Goal: Task Accomplishment & Management: Use online tool/utility

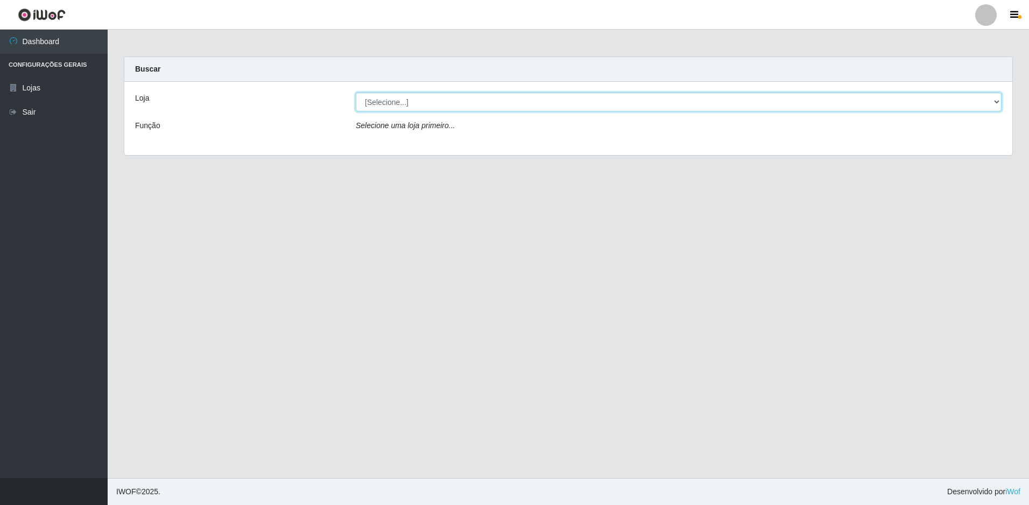
click at [449, 103] on select "[Selecione...] Extrabom - Loja 51 Gaivotas" at bounding box center [679, 102] width 646 height 19
select select "469"
click at [356, 93] on select "[Selecione...] Extrabom - Loja 51 Gaivotas" at bounding box center [679, 102] width 646 height 19
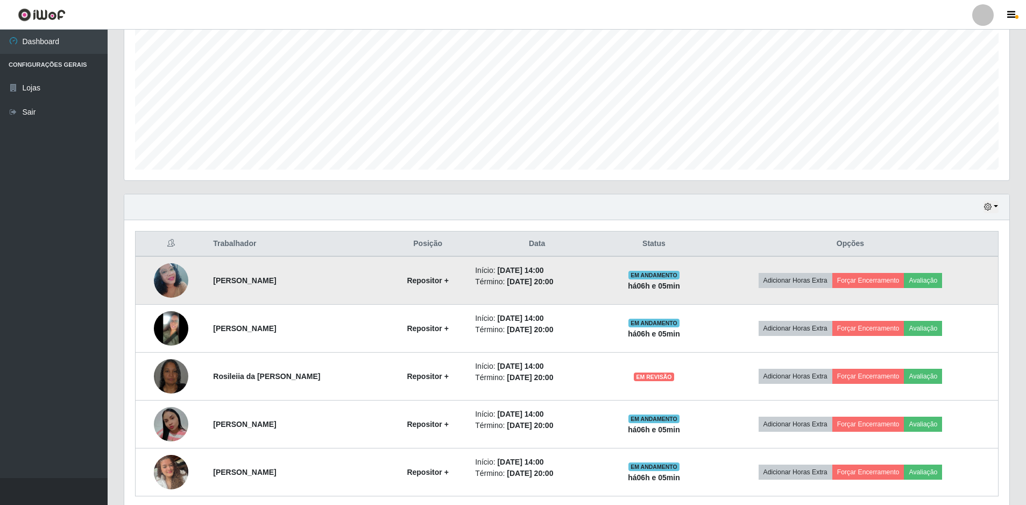
scroll to position [258, 0]
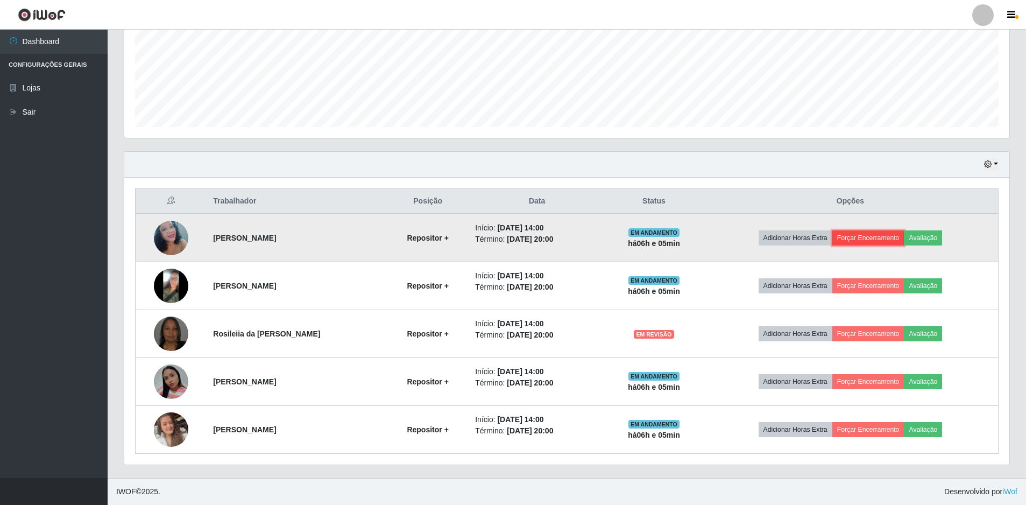
click at [869, 236] on button "Forçar Encerramento" at bounding box center [868, 237] width 72 height 15
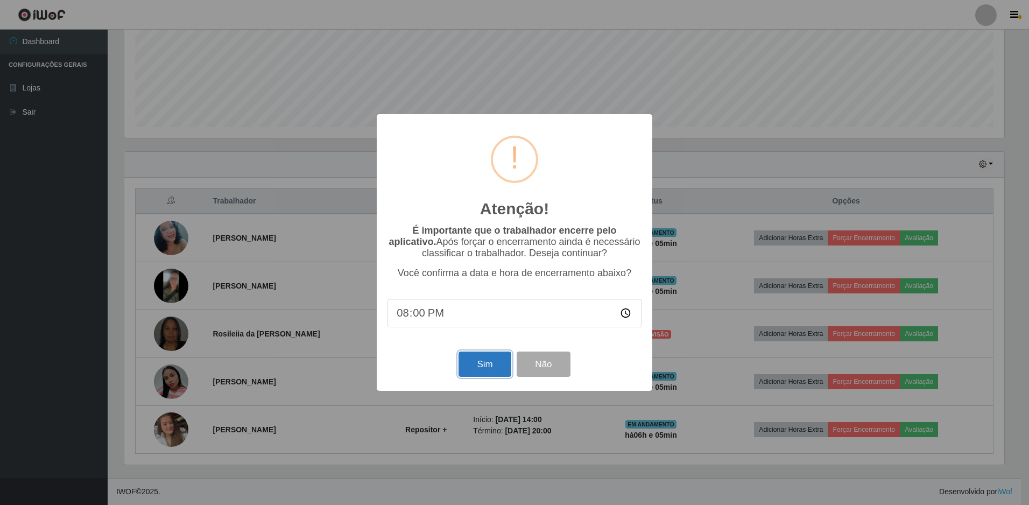
click at [486, 361] on button "Sim" at bounding box center [484, 363] width 52 height 25
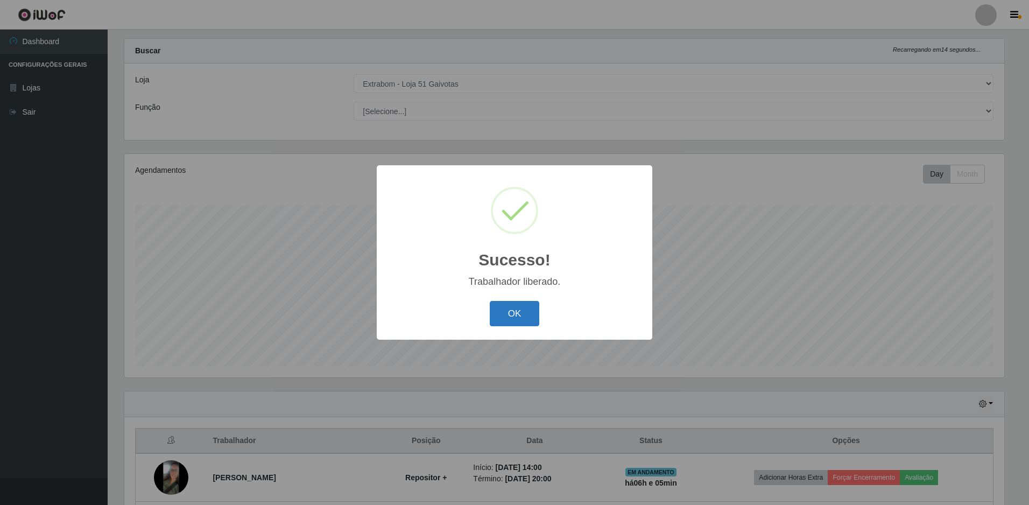
click at [529, 306] on button "OK" at bounding box center [515, 313] width 50 height 25
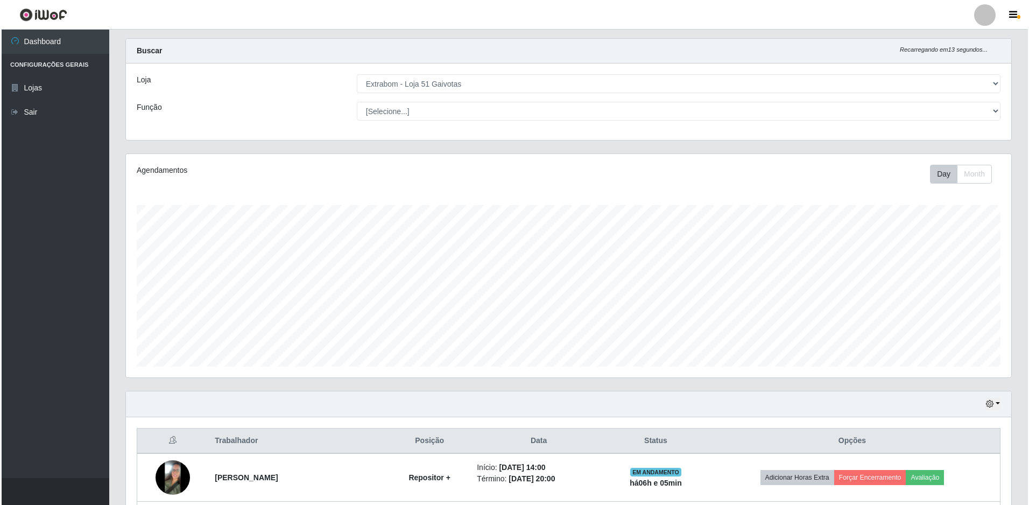
scroll to position [210, 0]
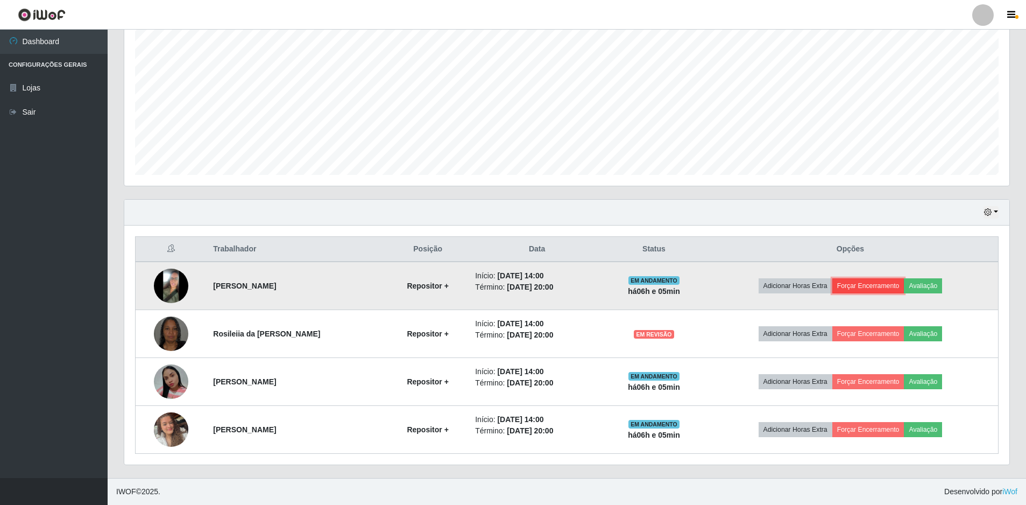
click at [858, 286] on button "Forçar Encerramento" at bounding box center [868, 285] width 72 height 15
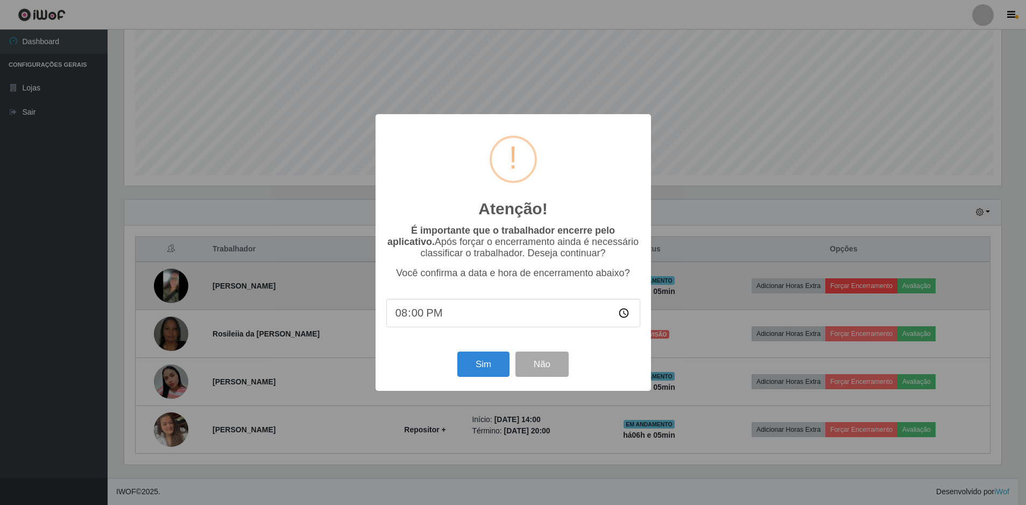
scroll to position [223, 880]
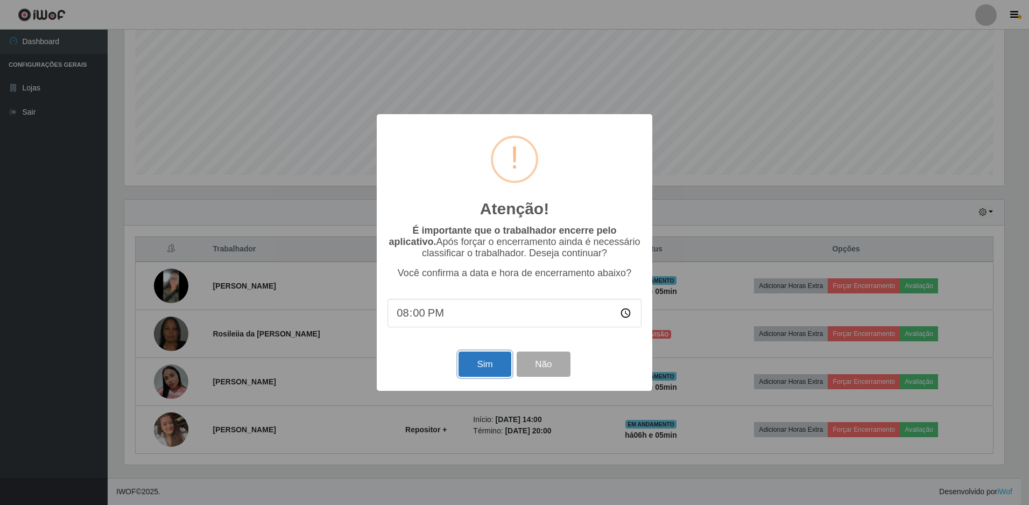
click at [495, 364] on button "Sim" at bounding box center [484, 363] width 52 height 25
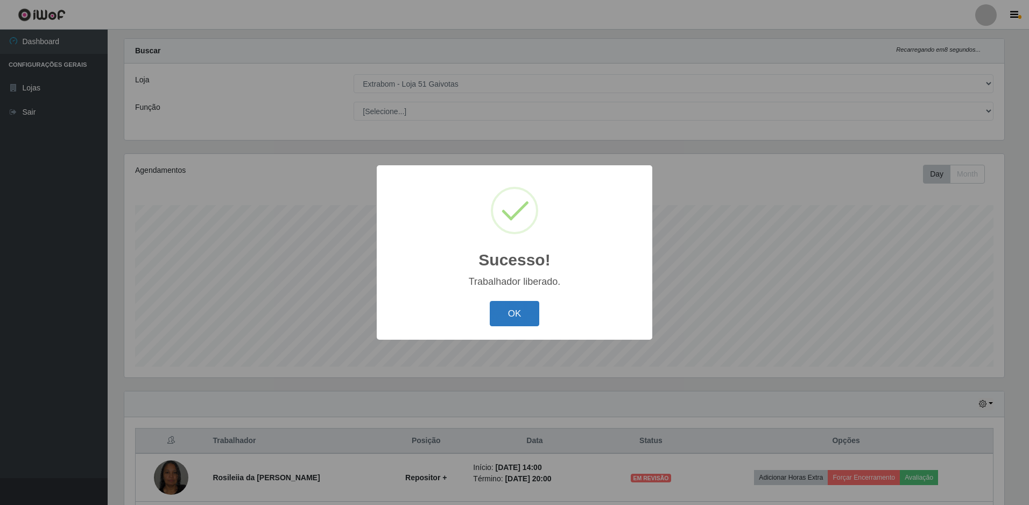
click at [523, 320] on button "OK" at bounding box center [515, 313] width 50 height 25
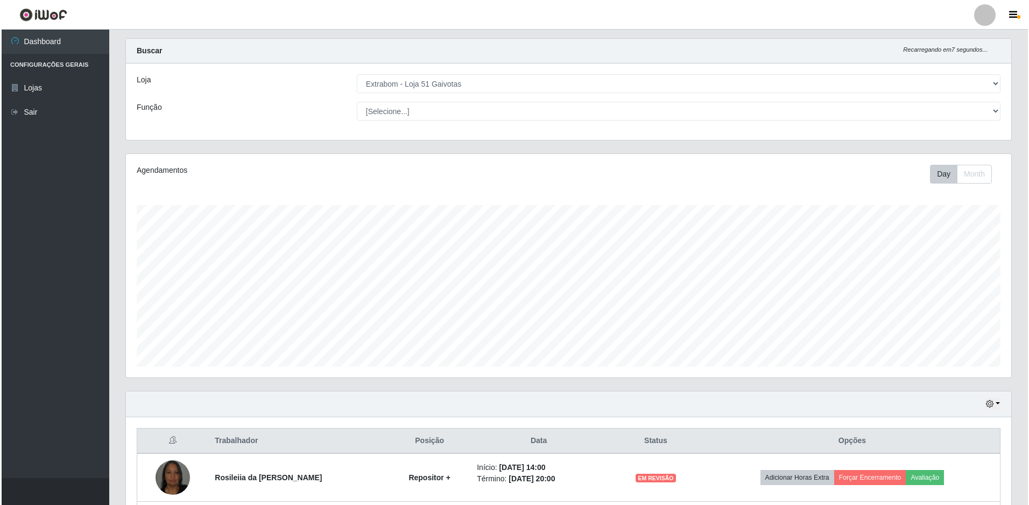
scroll to position [162, 0]
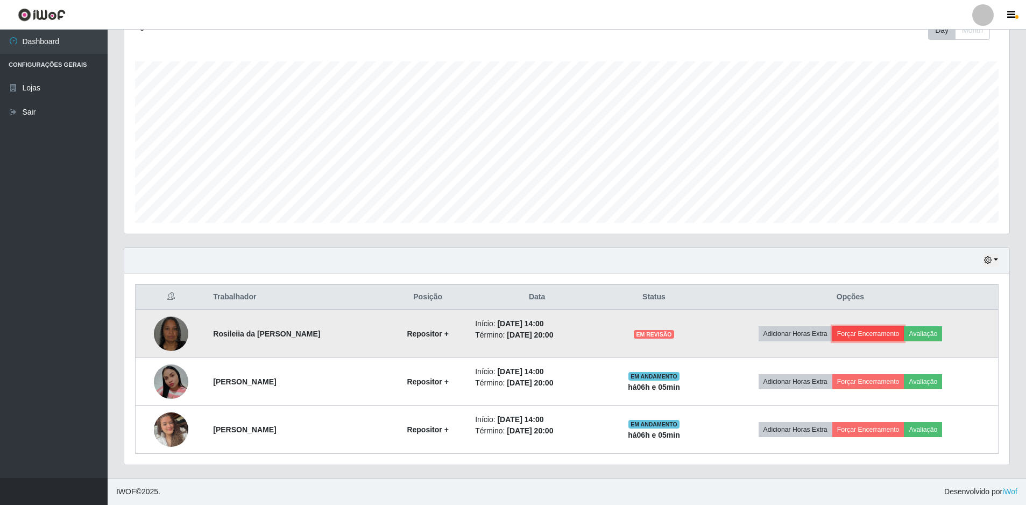
click at [879, 337] on button "Forçar Encerramento" at bounding box center [868, 333] width 72 height 15
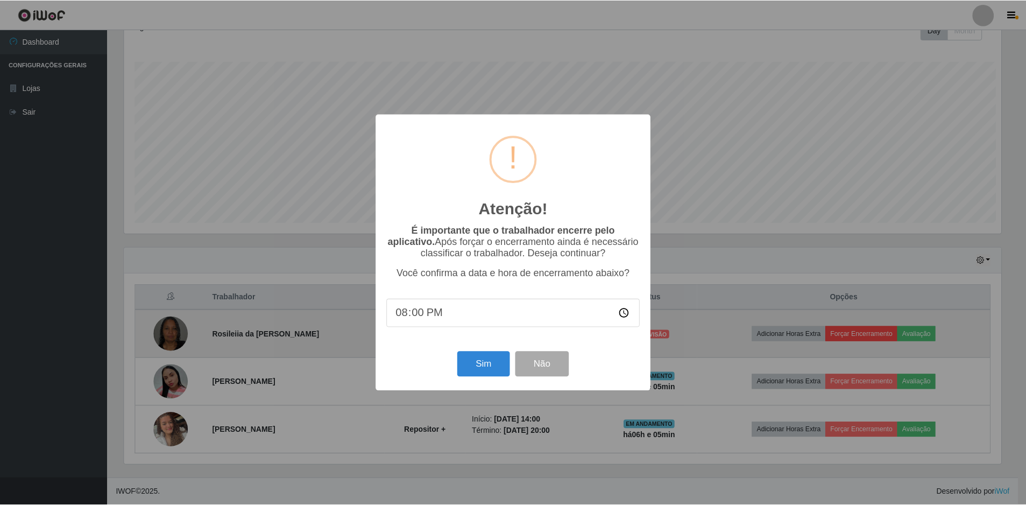
scroll to position [223, 880]
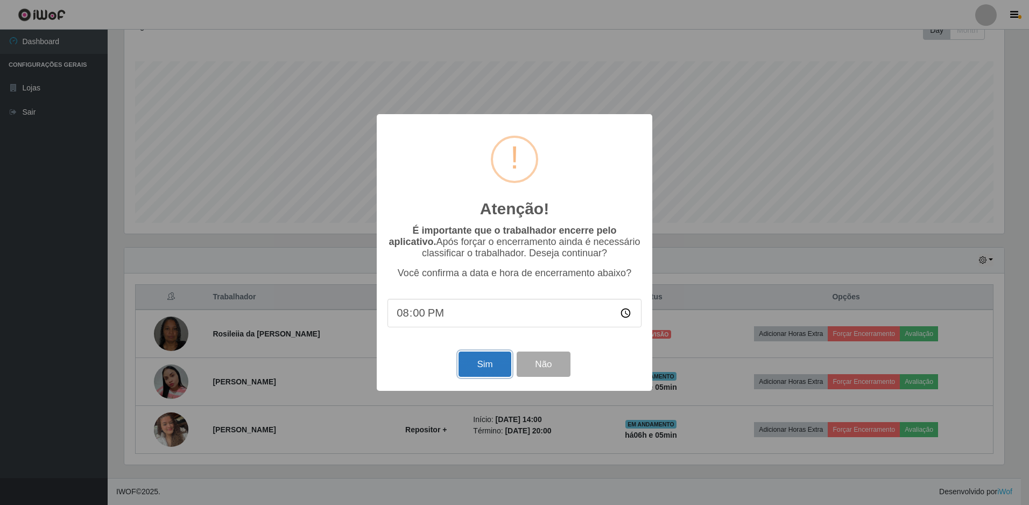
click at [479, 370] on button "Sim" at bounding box center [484, 363] width 52 height 25
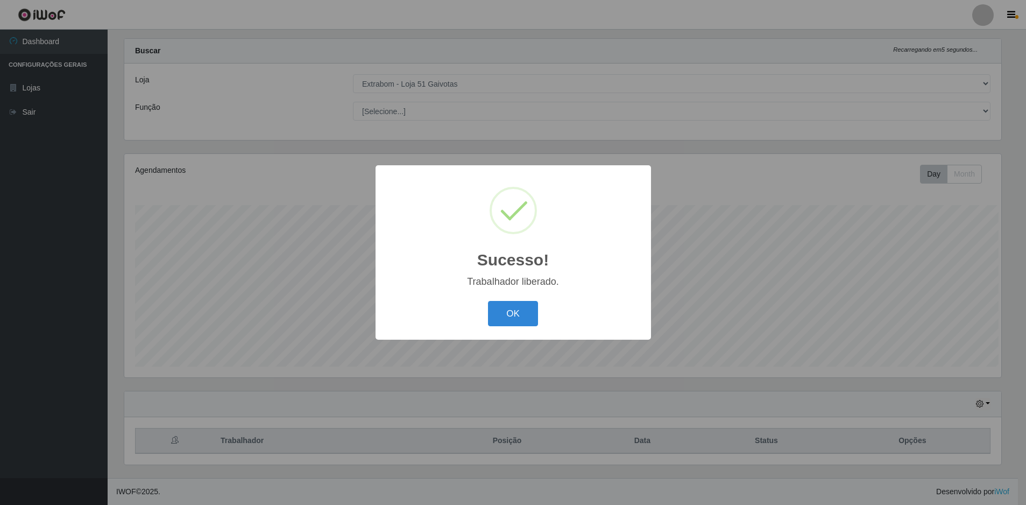
scroll to position [0, 0]
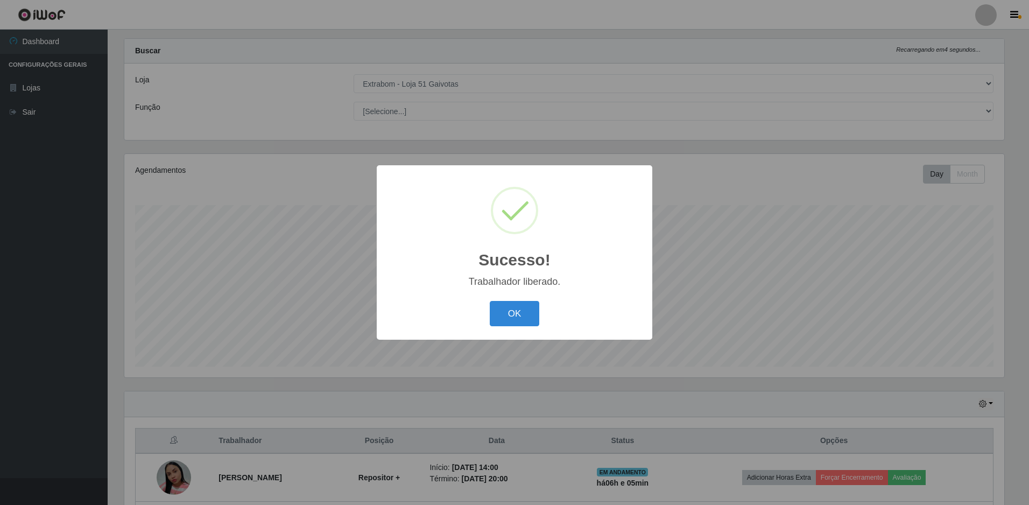
click at [523, 299] on div "OK Cancel" at bounding box center [514, 313] width 254 height 31
click at [519, 308] on button "OK" at bounding box center [515, 313] width 50 height 25
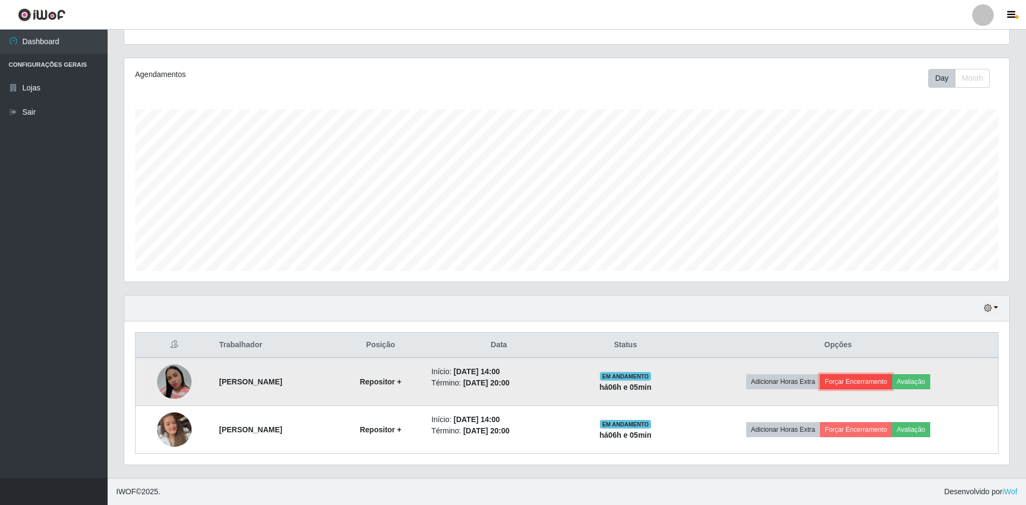
click at [877, 384] on button "Forçar Encerramento" at bounding box center [856, 381] width 72 height 15
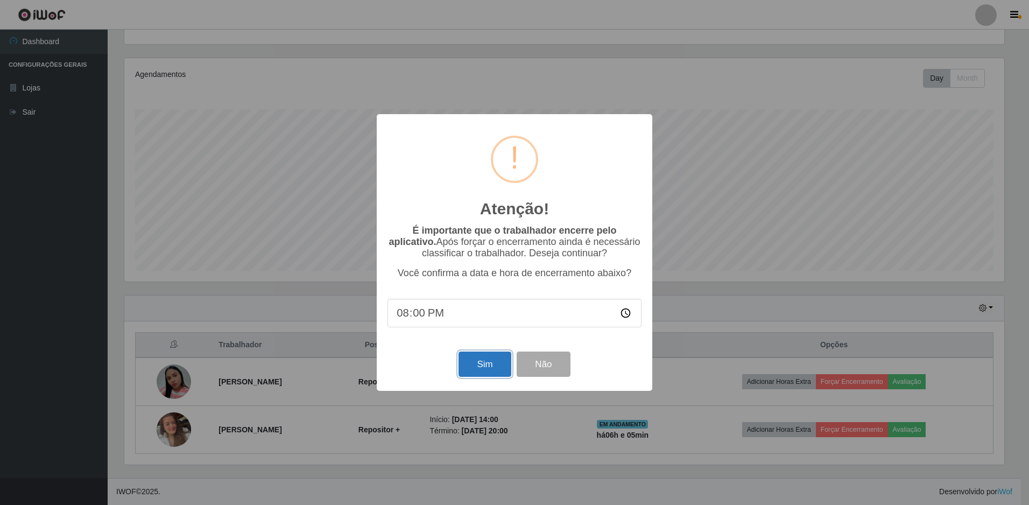
click at [487, 366] on button "Sim" at bounding box center [484, 363] width 52 height 25
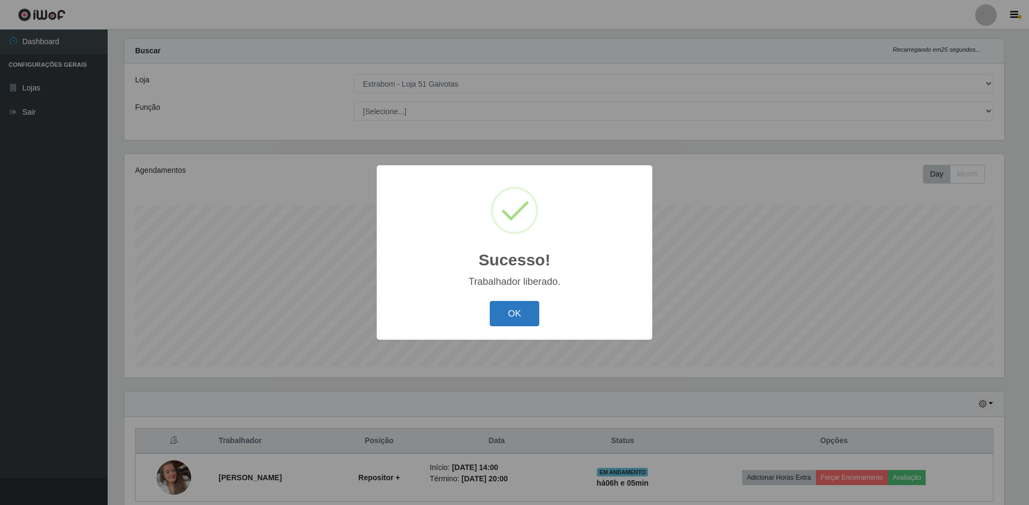
click at [532, 316] on button "OK" at bounding box center [515, 313] width 50 height 25
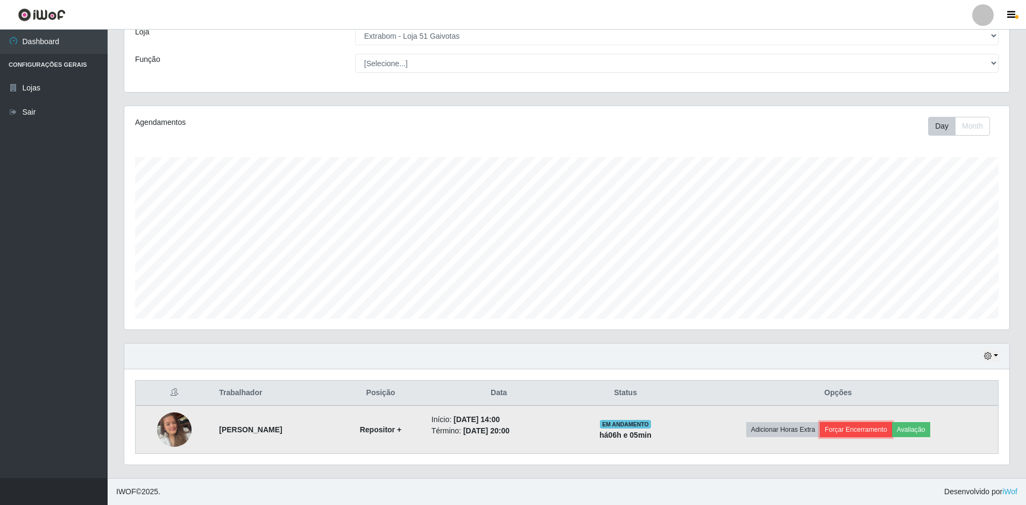
click at [864, 429] on button "Forçar Encerramento" at bounding box center [856, 429] width 72 height 15
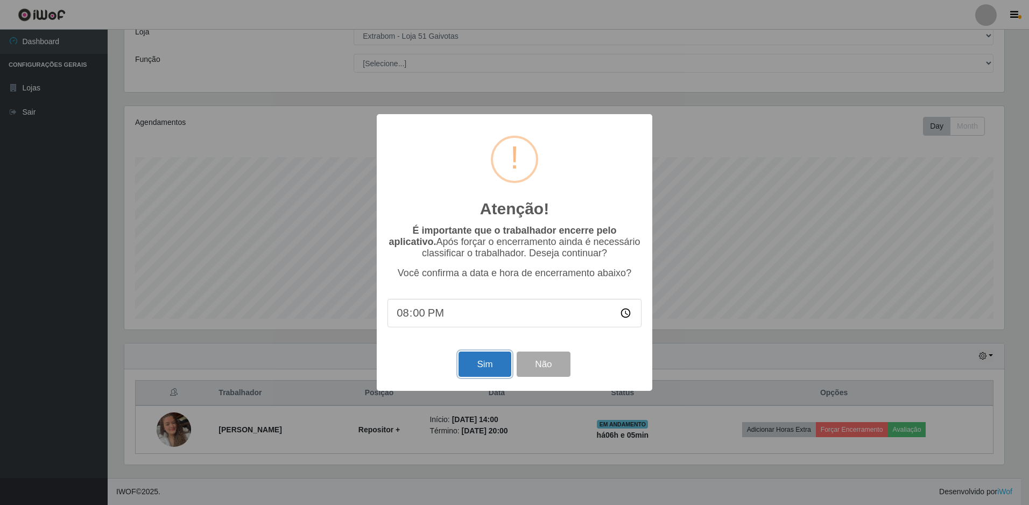
click at [485, 365] on button "Sim" at bounding box center [484, 363] width 52 height 25
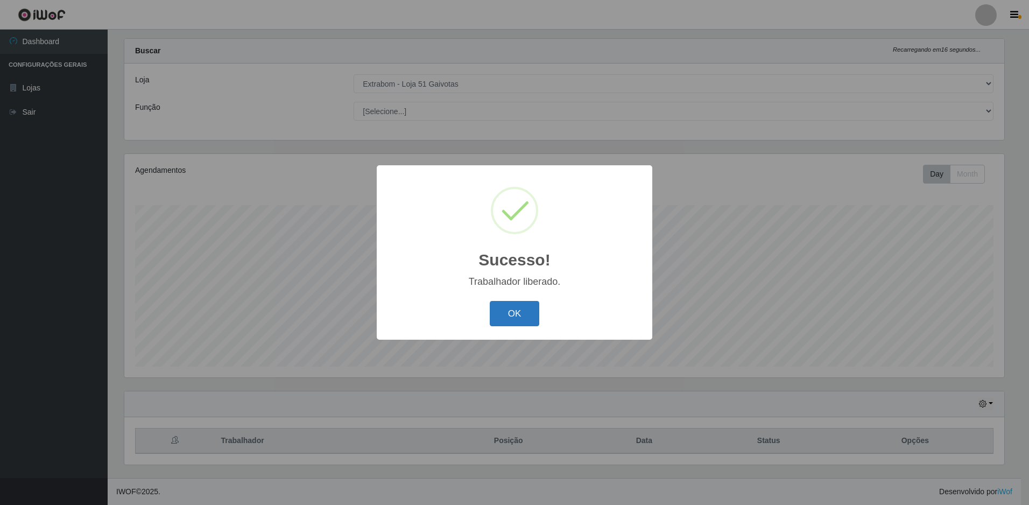
click at [530, 320] on button "OK" at bounding box center [515, 313] width 50 height 25
